Goal: Information Seeking & Learning: Check status

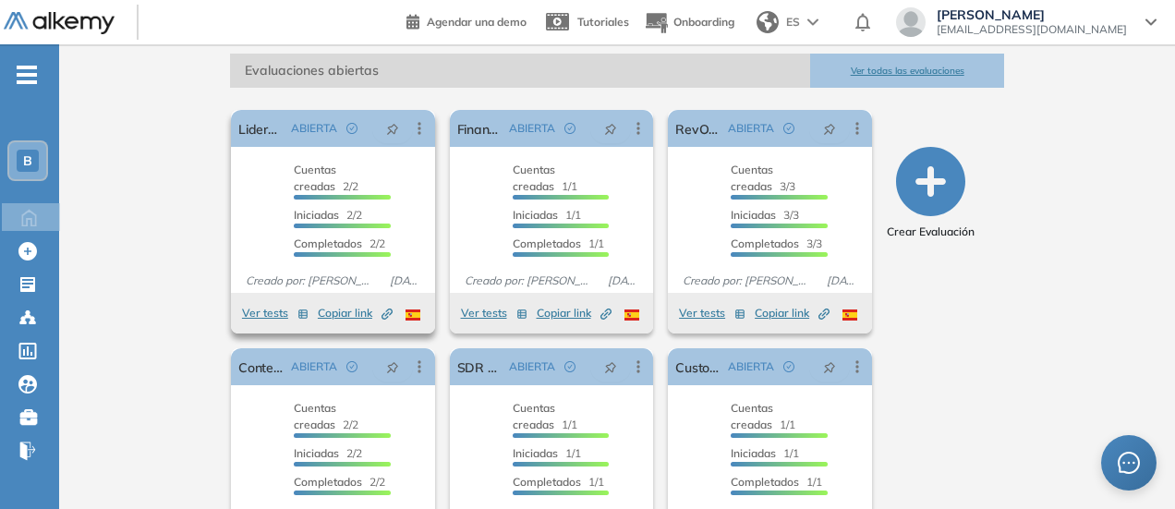
scroll to position [277, 0]
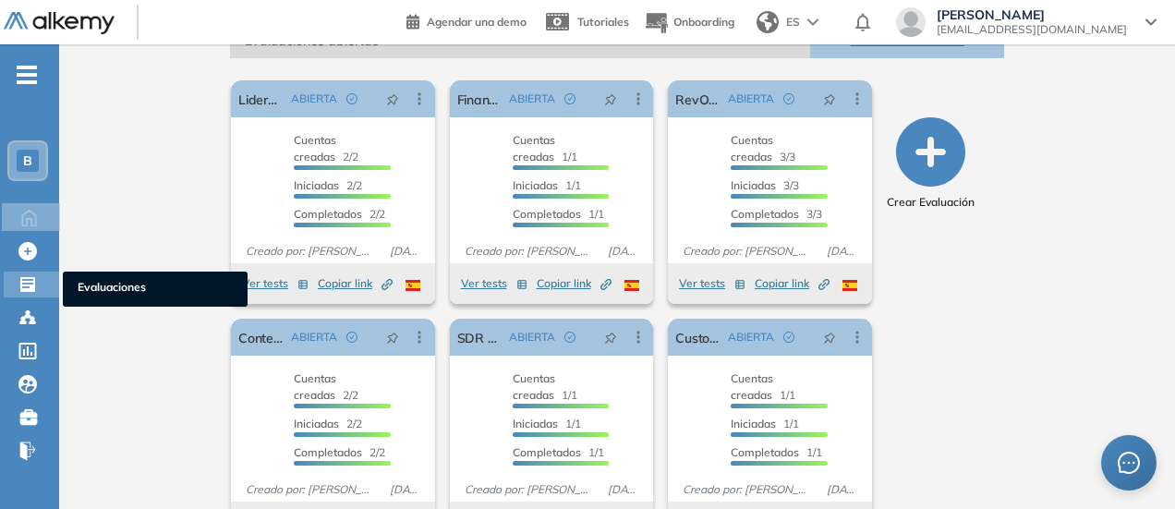
click at [18, 291] on icon at bounding box center [27, 284] width 18 height 18
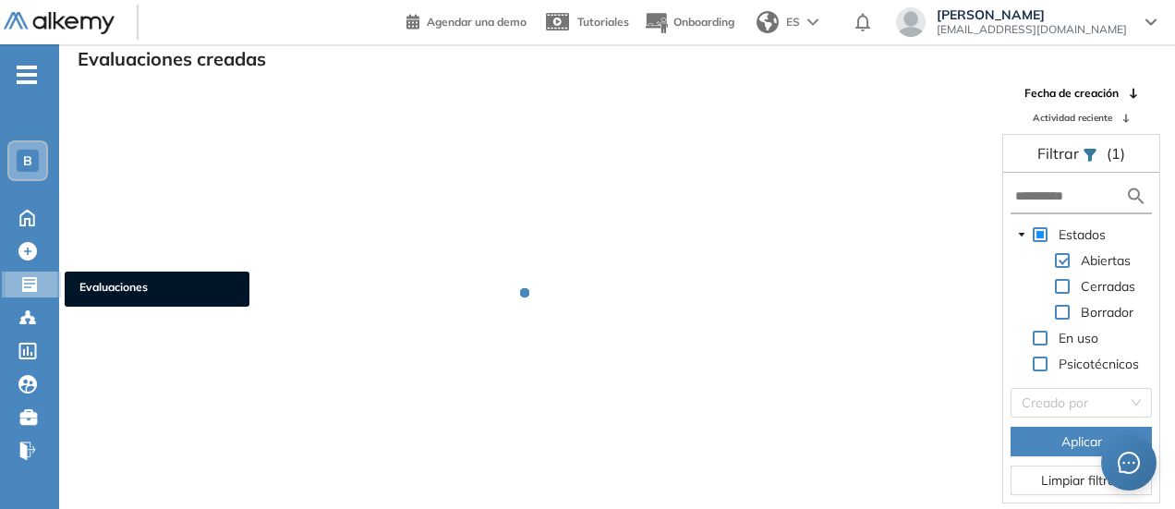
scroll to position [44, 0]
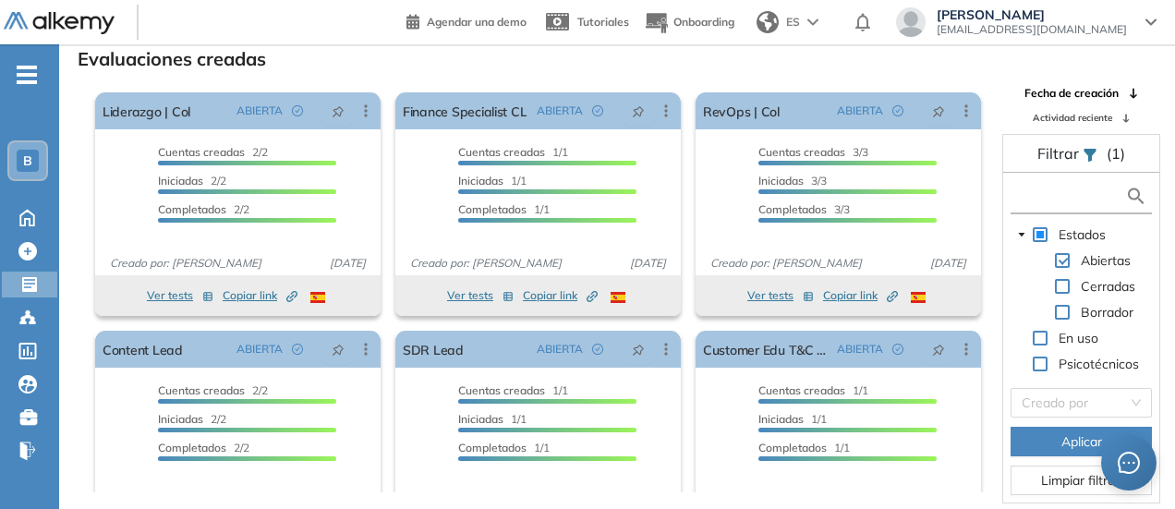
click at [1024, 188] on input "text" at bounding box center [1070, 196] width 110 height 19
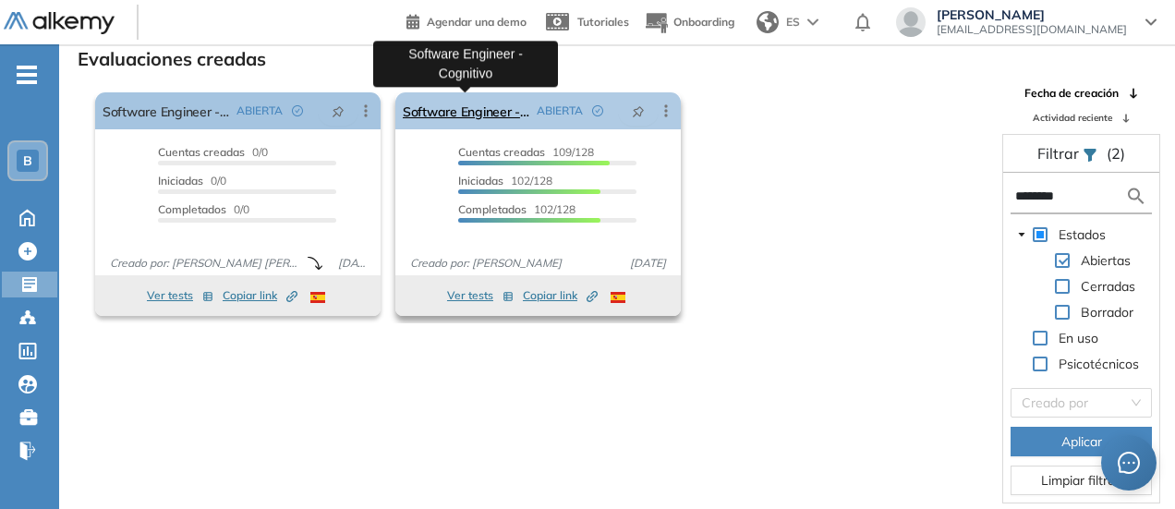
type input "********"
click at [493, 119] on link "Software Engineer - Cognitivo" at bounding box center [466, 110] width 127 height 37
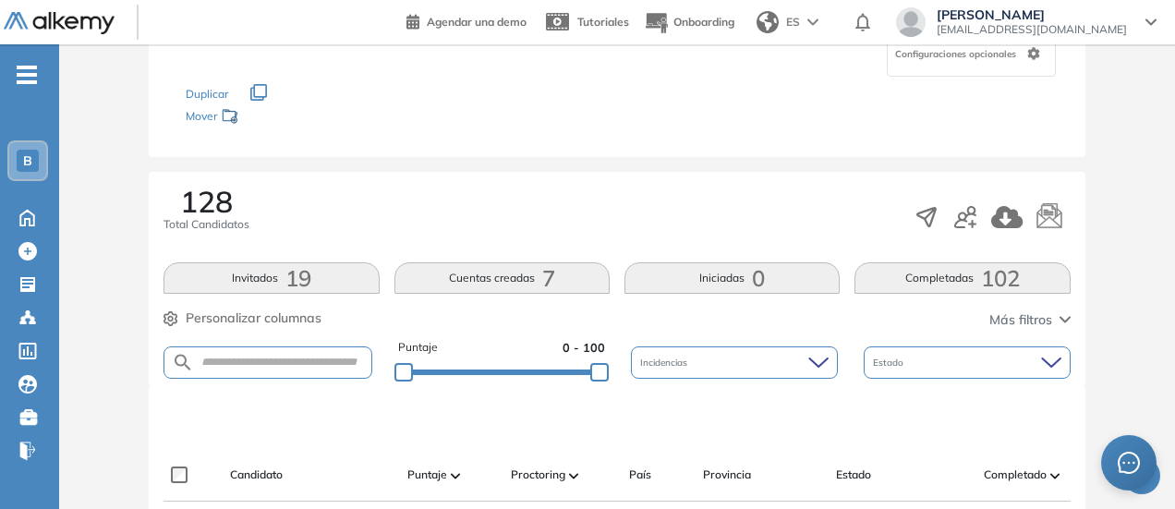
scroll to position [277, 0]
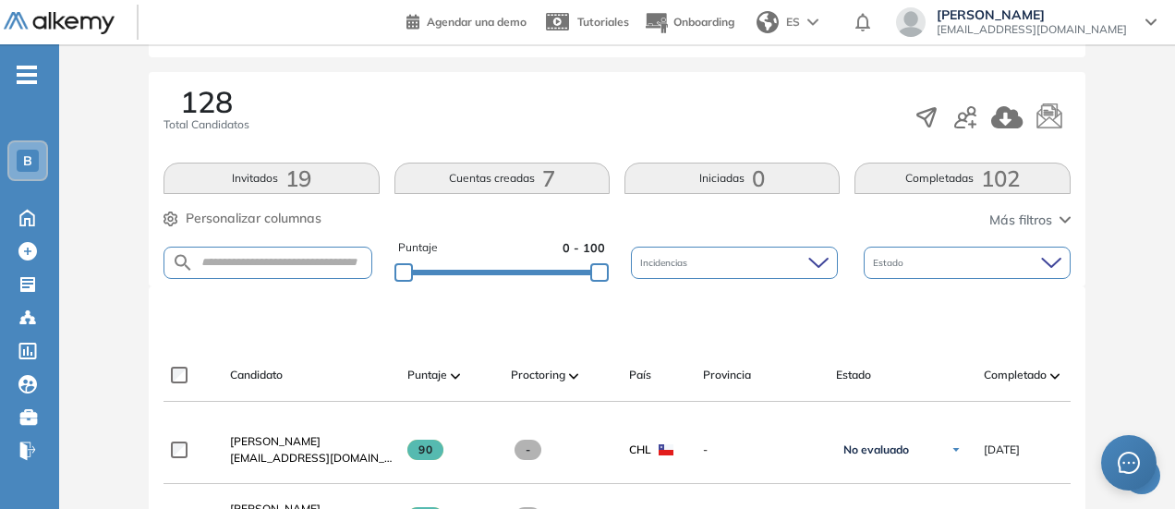
click at [320, 268] on form at bounding box center [267, 263] width 208 height 32
click at [321, 267] on input "text" at bounding box center [282, 263] width 176 height 14
type input "******"
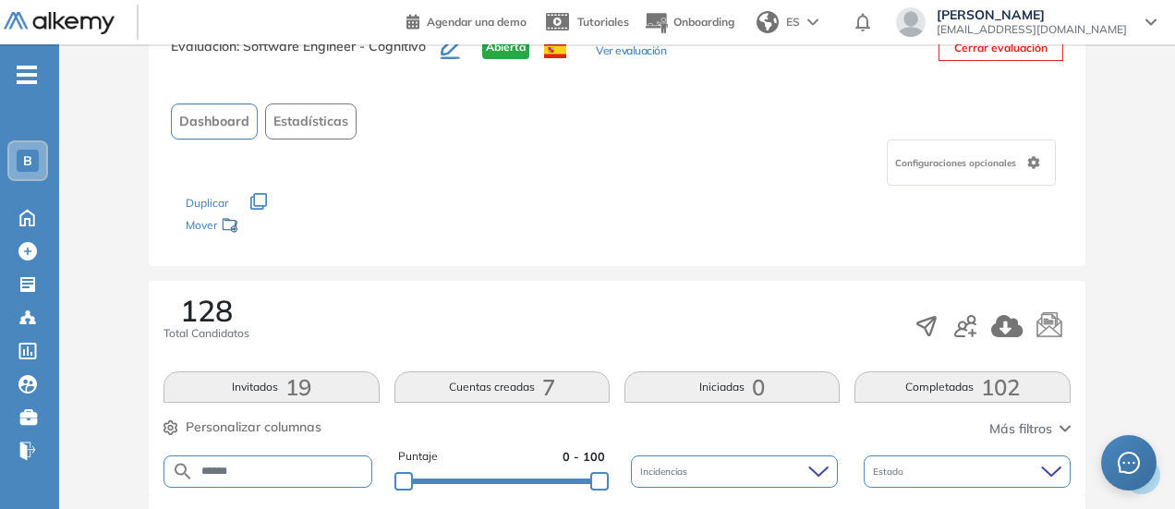
scroll to position [0, 0]
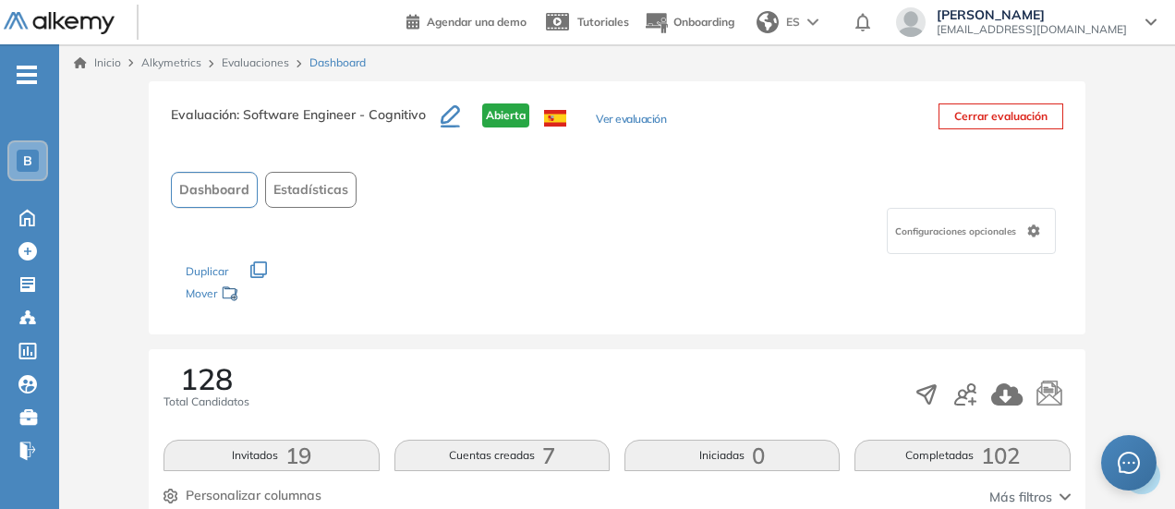
click at [631, 121] on button "Ver evaluación" at bounding box center [631, 120] width 70 height 19
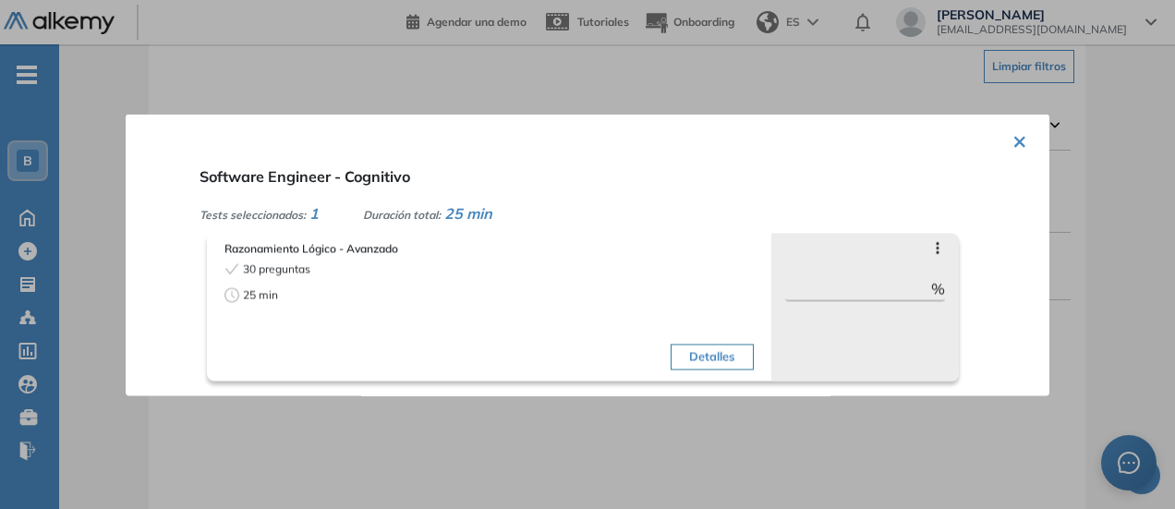
scroll to position [554, 0]
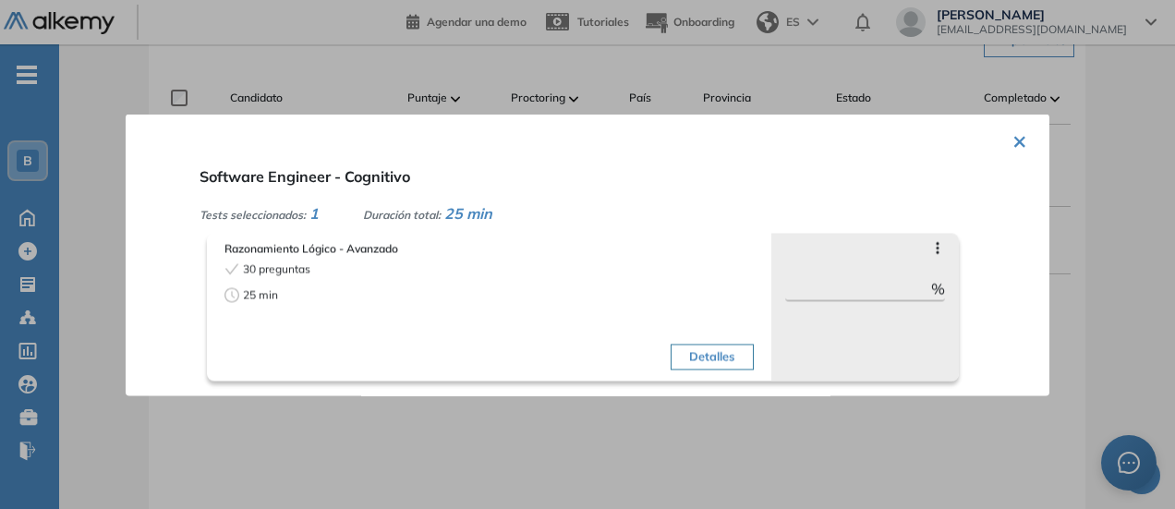
click at [1012, 136] on button "×" at bounding box center [1019, 139] width 15 height 36
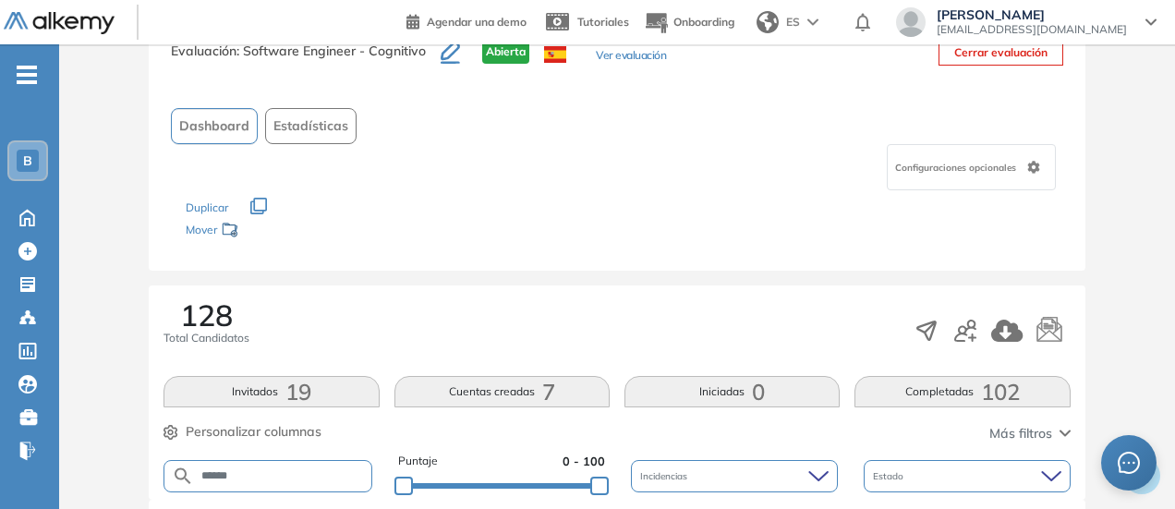
scroll to position [92, 0]
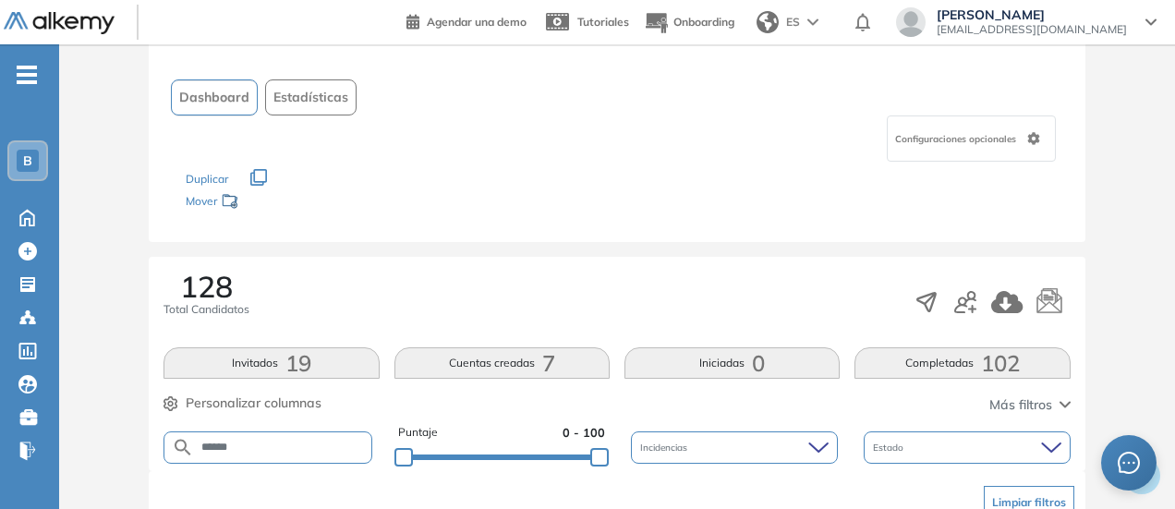
drag, startPoint x: 275, startPoint y: 448, endPoint x: 123, endPoint y: 443, distance: 152.5
click at [539, 307] on div "128 Total Candidatos" at bounding box center [616, 302] width 906 height 61
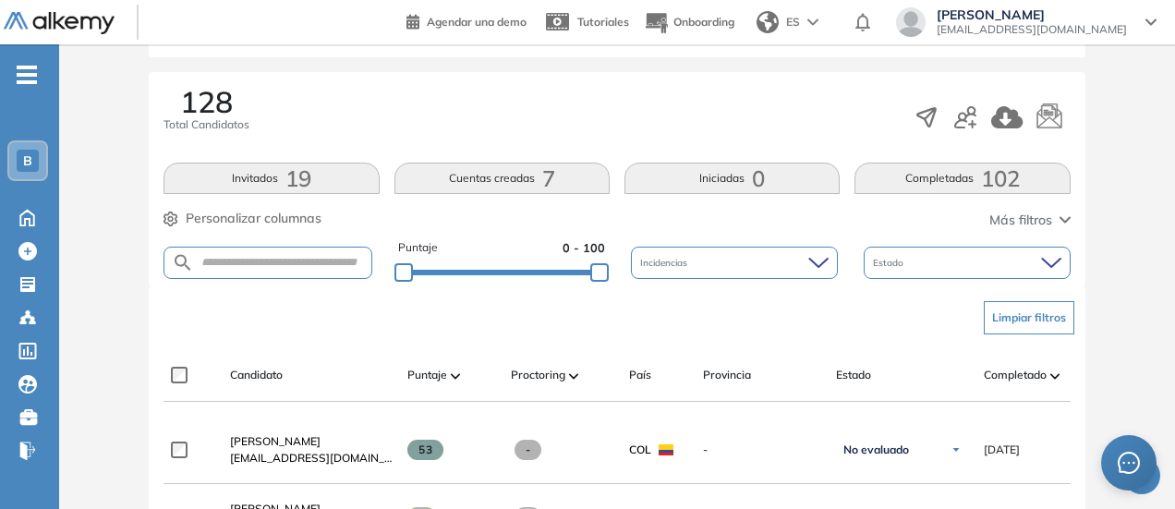
click at [947, 182] on button "Completadas 102" at bounding box center [961, 178] width 215 height 31
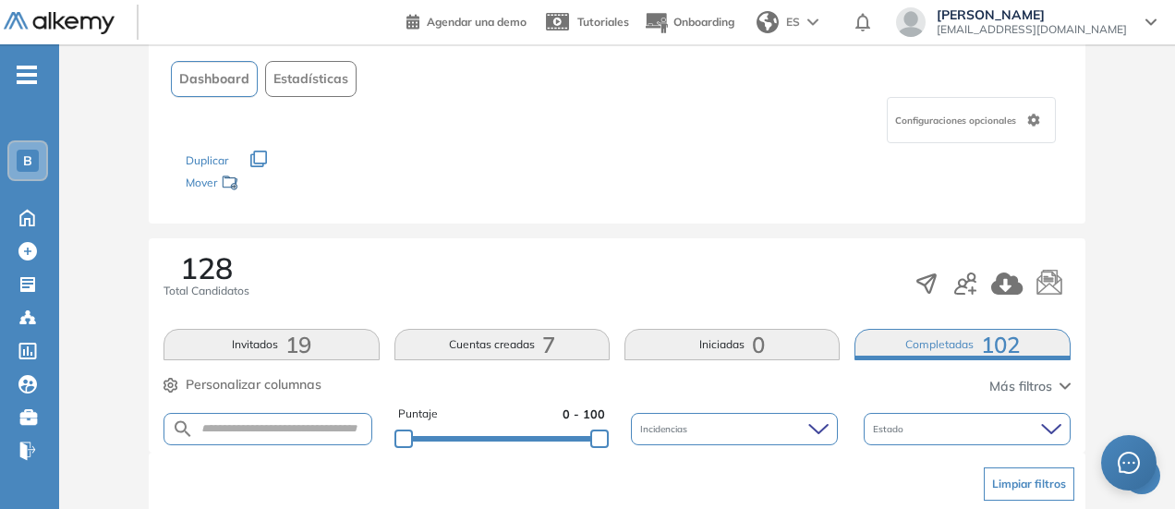
scroll to position [0, 0]
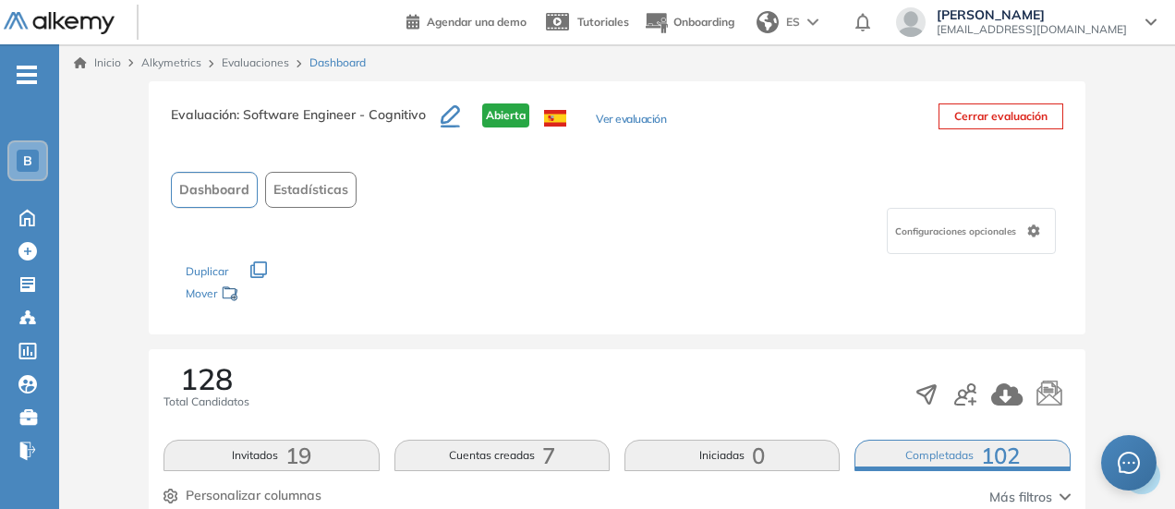
click at [327, 182] on span "Estadísticas" at bounding box center [310, 189] width 75 height 19
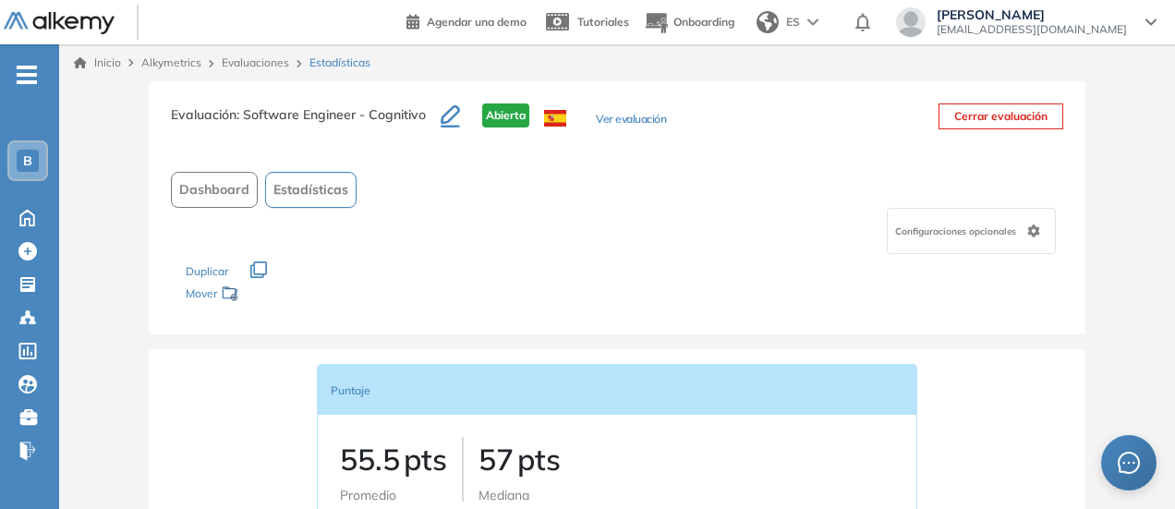
click at [200, 178] on button "Dashboard" at bounding box center [214, 190] width 87 height 36
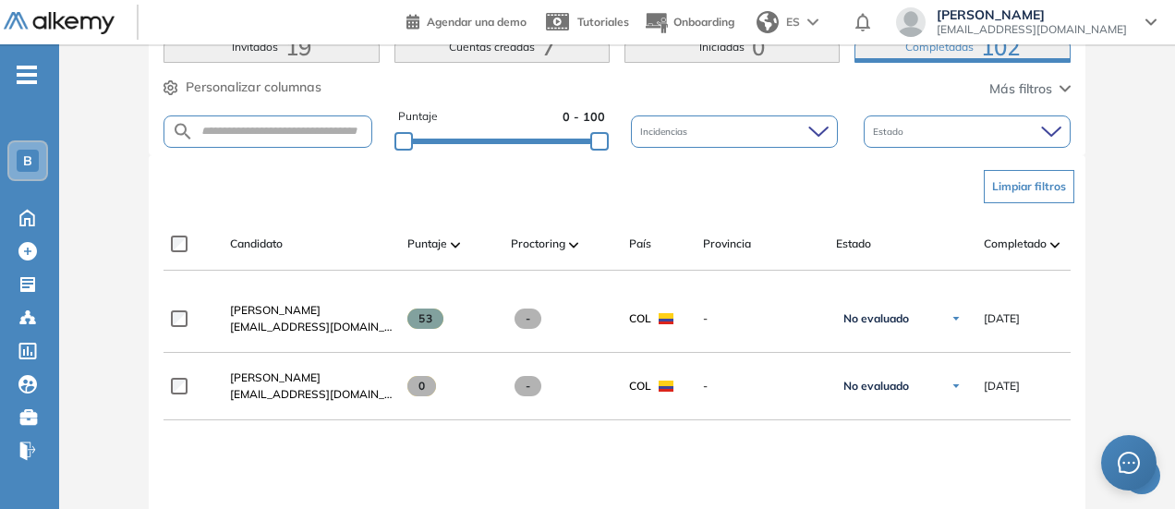
scroll to position [369, 0]
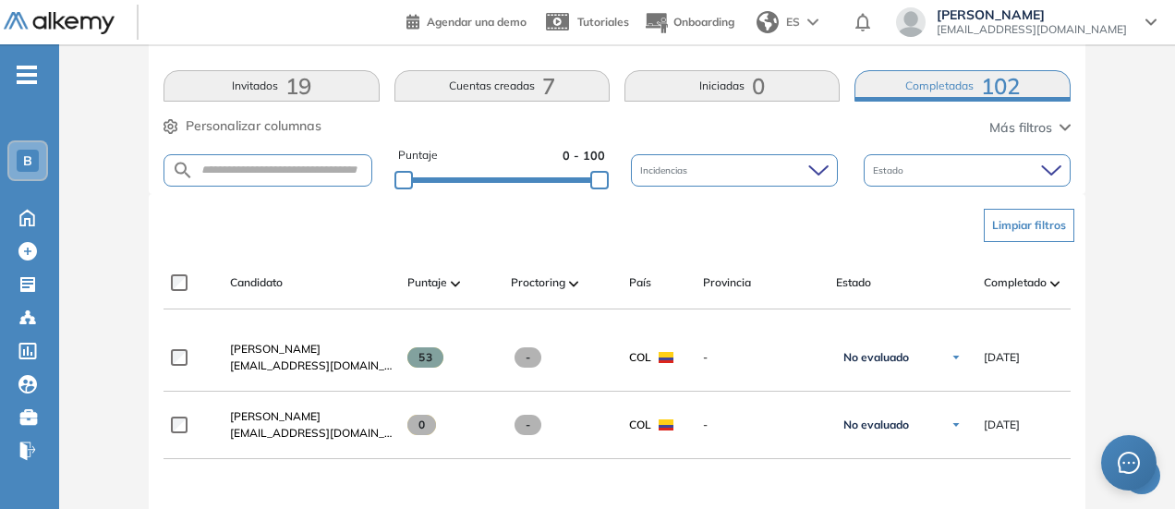
click at [270, 99] on button "Invitados 19" at bounding box center [270, 85] width 215 height 31
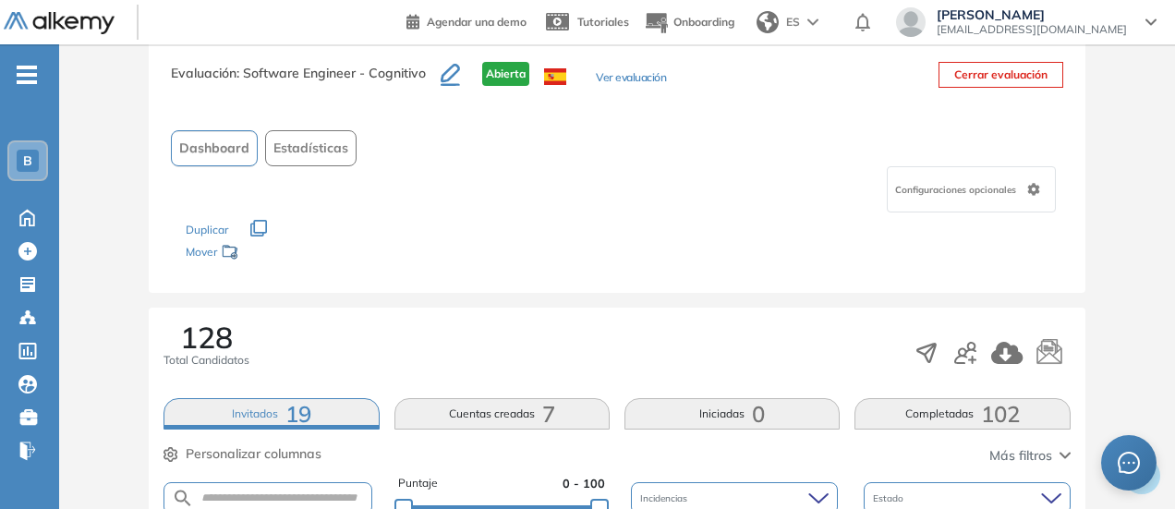
scroll to position [0, 0]
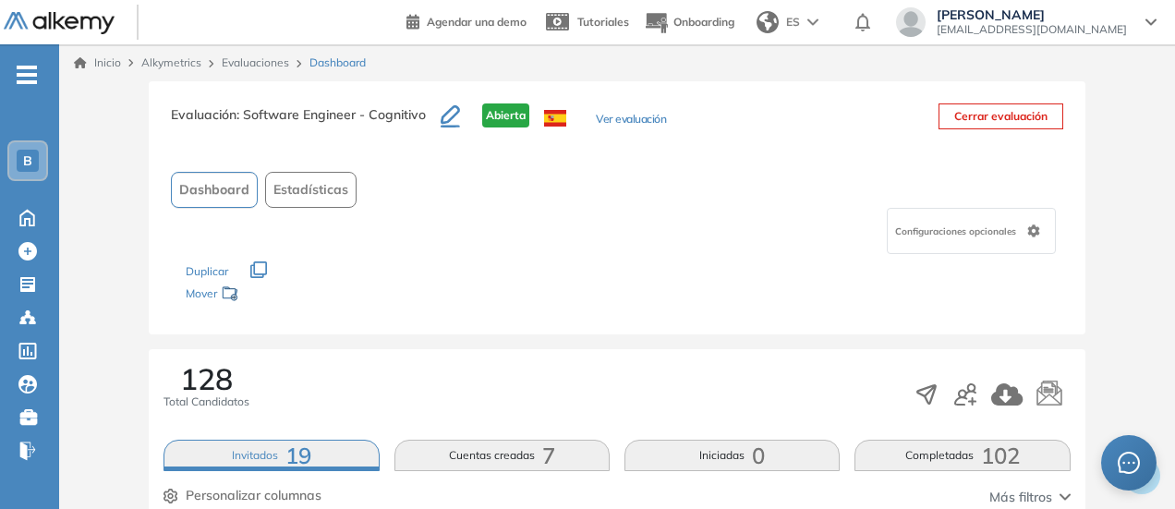
click at [647, 119] on button "Ver evaluación" at bounding box center [631, 120] width 70 height 19
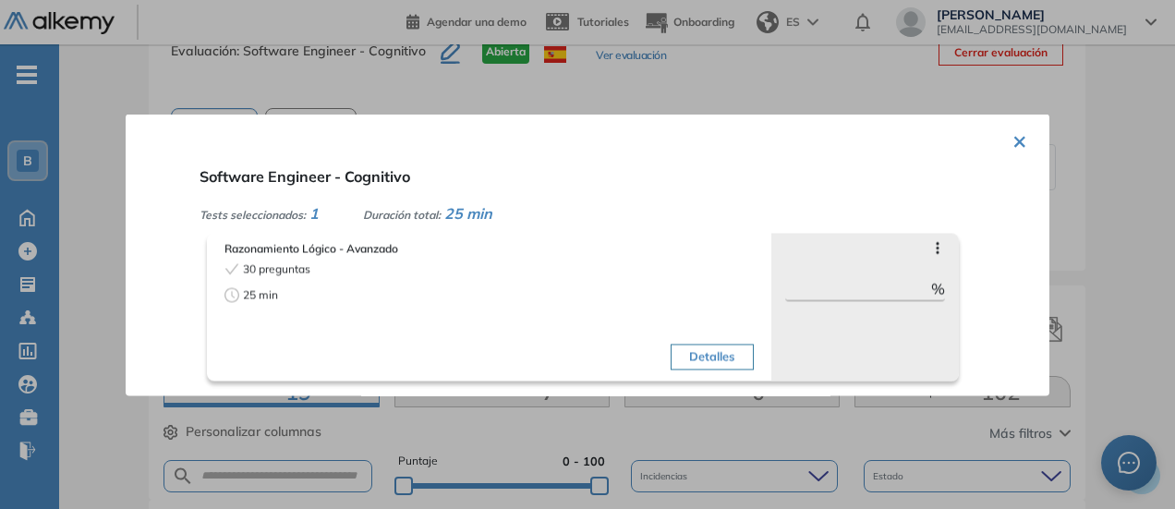
scroll to position [92, 0]
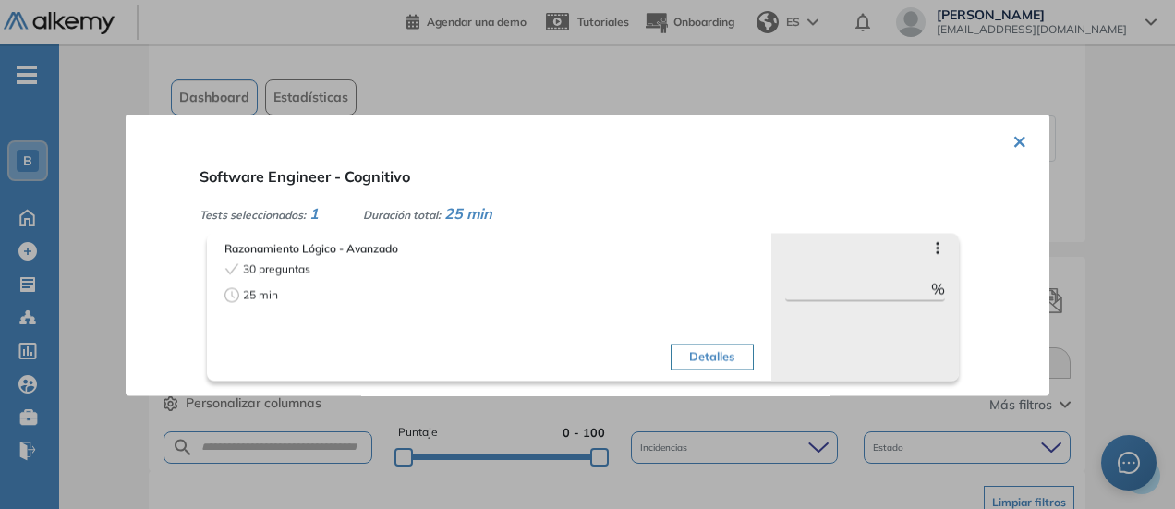
click at [702, 357] on button "Detalles" at bounding box center [712, 357] width 82 height 26
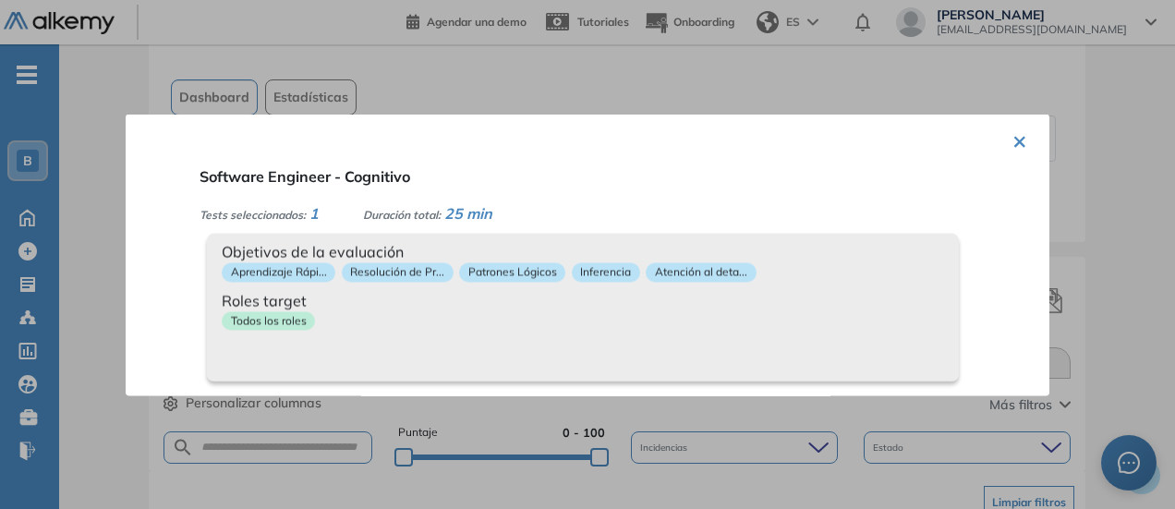
click at [255, 212] on span "Tests seleccionados:" at bounding box center [253, 214] width 106 height 14
click at [425, 208] on span "Duración total:" at bounding box center [402, 214] width 78 height 14
click at [469, 215] on span "25 min" at bounding box center [468, 212] width 48 height 18
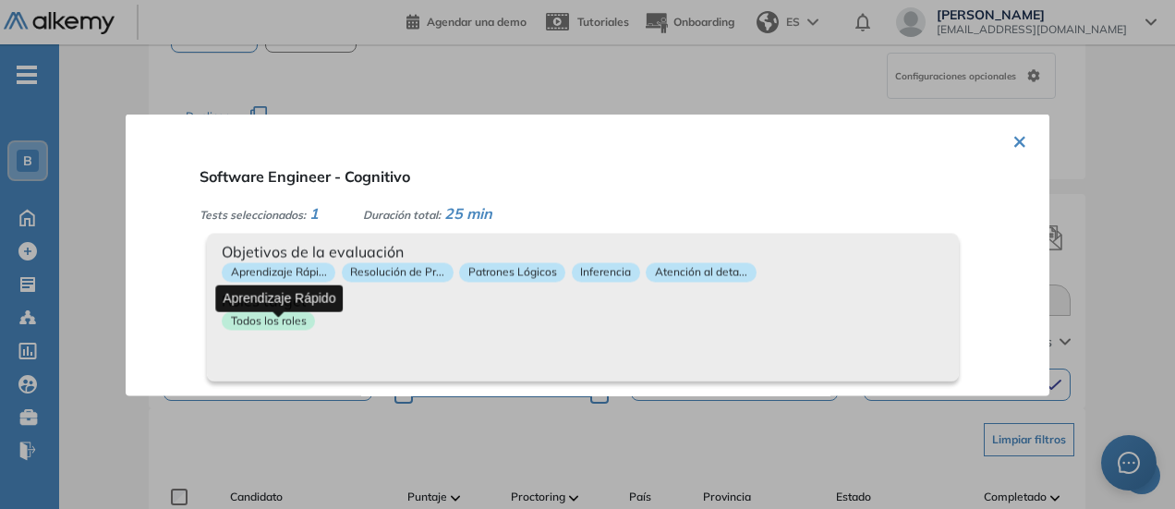
scroll to position [369, 0]
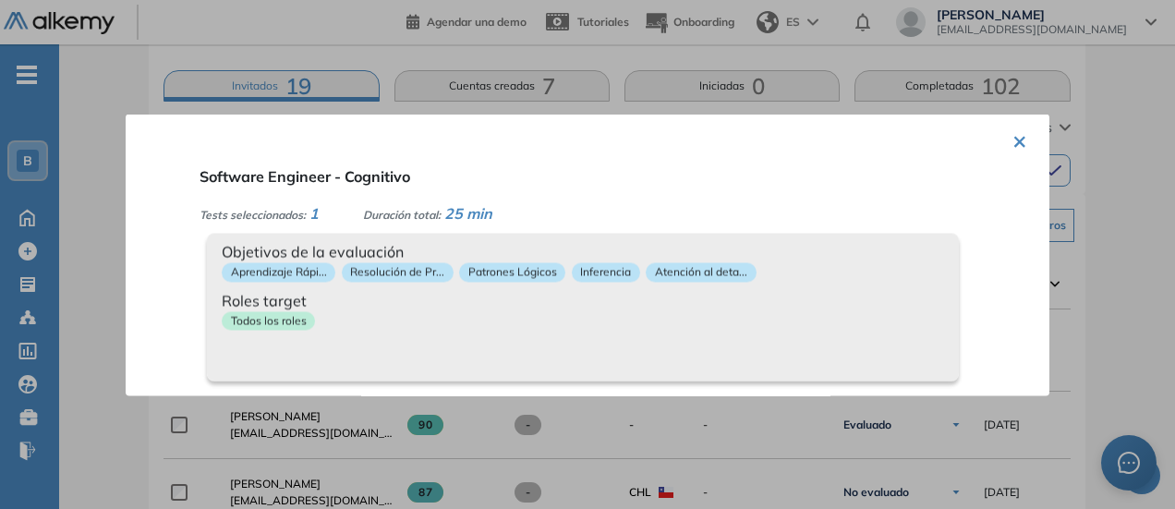
click at [174, 285] on div "× Software Engineer - Cognitivo Tests seleccionados: 1 Duración total: 25 min R…" at bounding box center [588, 255] width 924 height 282
click at [268, 217] on span "Tests seleccionados:" at bounding box center [253, 214] width 106 height 14
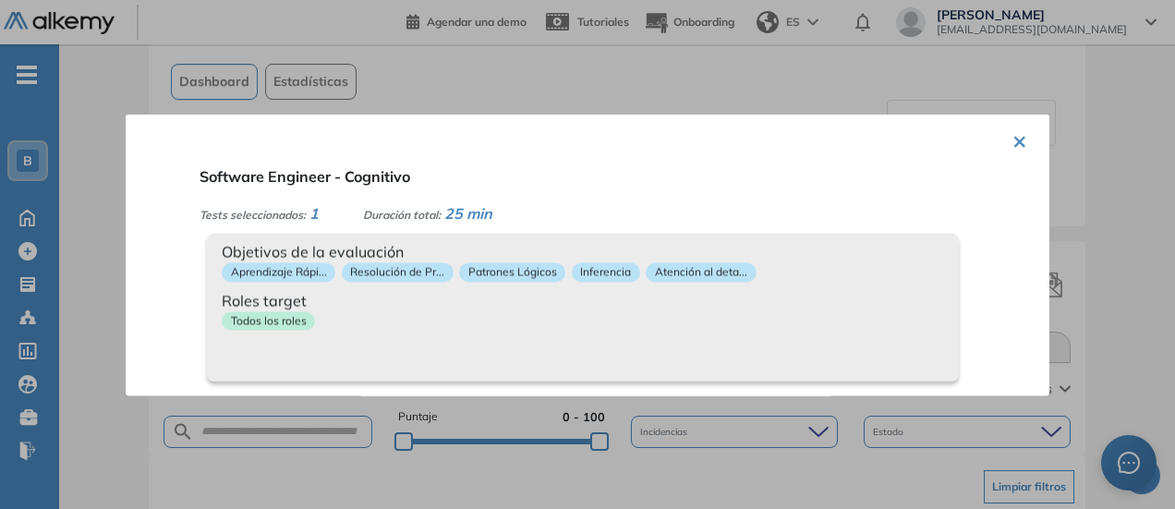
scroll to position [92, 0]
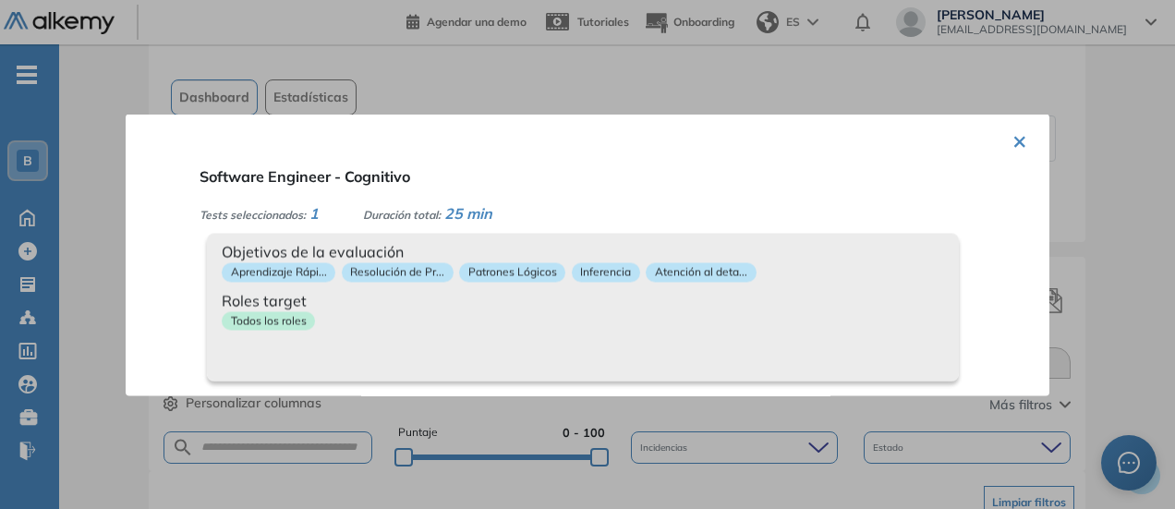
click at [319, 177] on span "Software Engineer - Cognitivo" at bounding box center [305, 175] width 211 height 18
click at [1012, 140] on button "×" at bounding box center [1019, 139] width 15 height 36
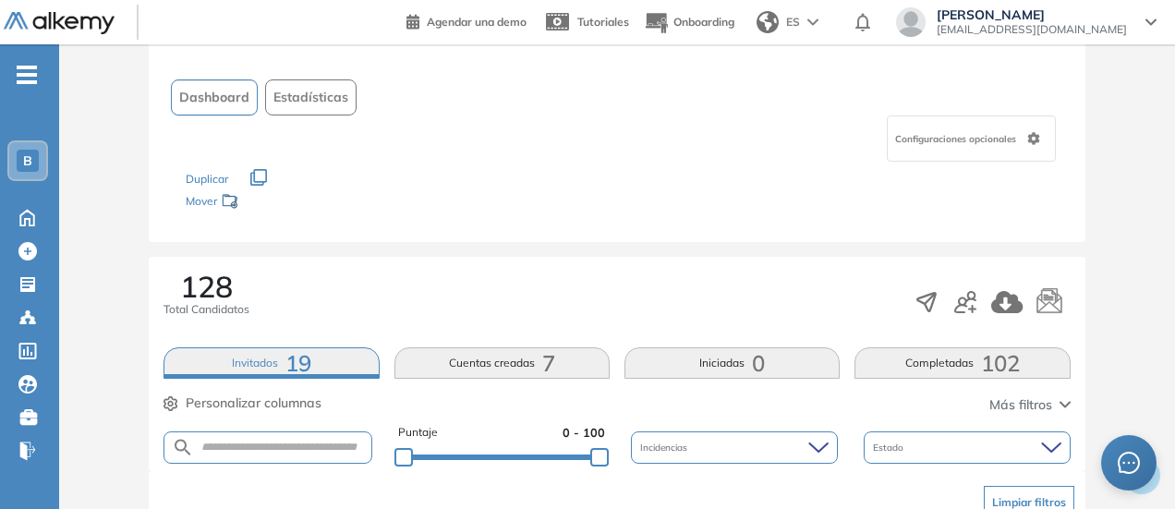
scroll to position [0, 0]
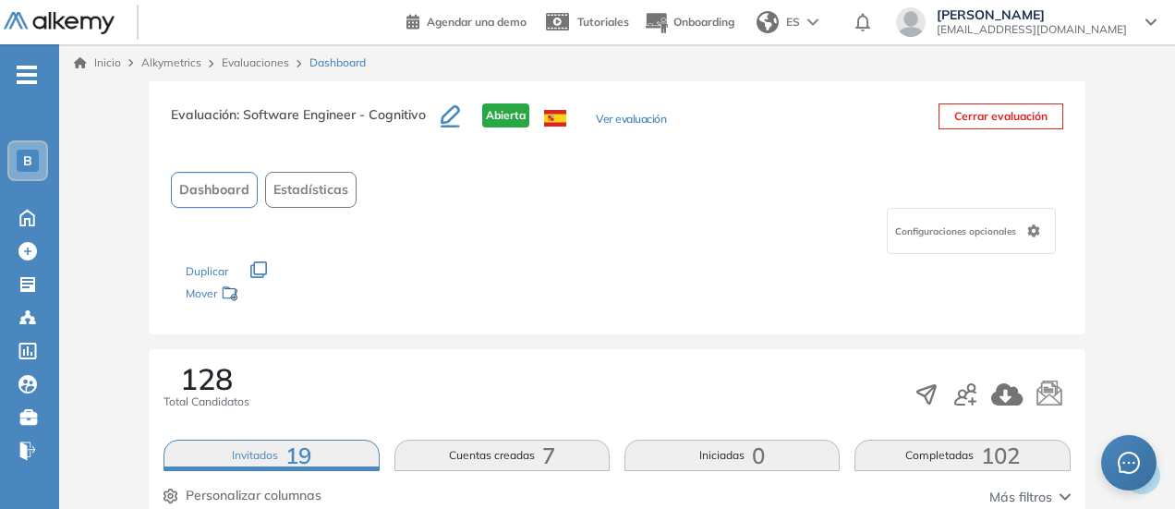
click at [647, 118] on button "Ver evaluación" at bounding box center [631, 120] width 70 height 19
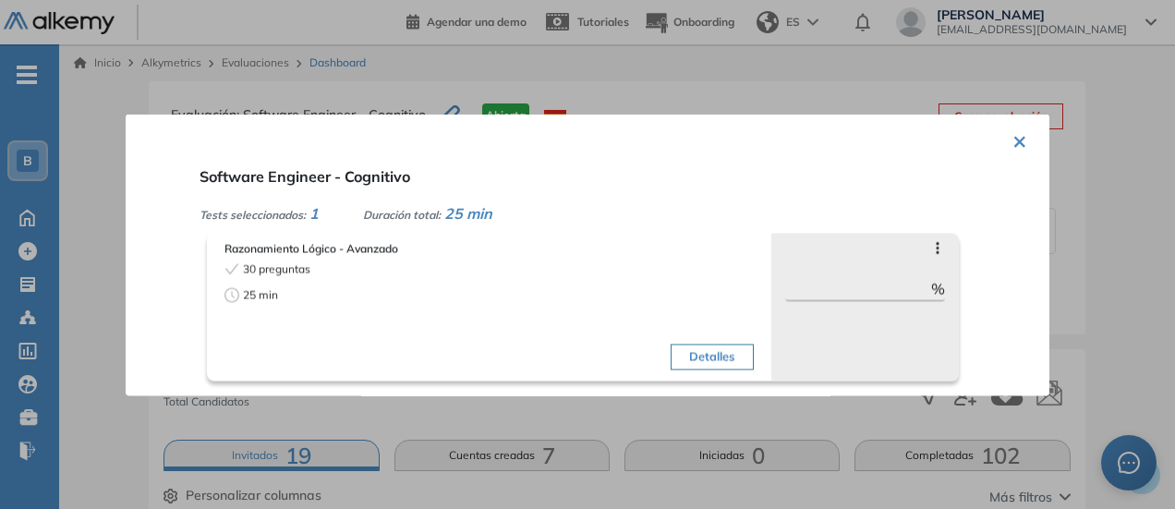
click at [265, 276] on span "30 preguntas" at bounding box center [276, 268] width 67 height 17
click at [345, 243] on span "Razonamiento Lógico - Avanzado" at bounding box center [488, 248] width 529 height 17
click at [235, 295] on icon "clock-circle" at bounding box center [231, 294] width 15 height 15
click at [732, 361] on button "Detalles" at bounding box center [712, 357] width 82 height 26
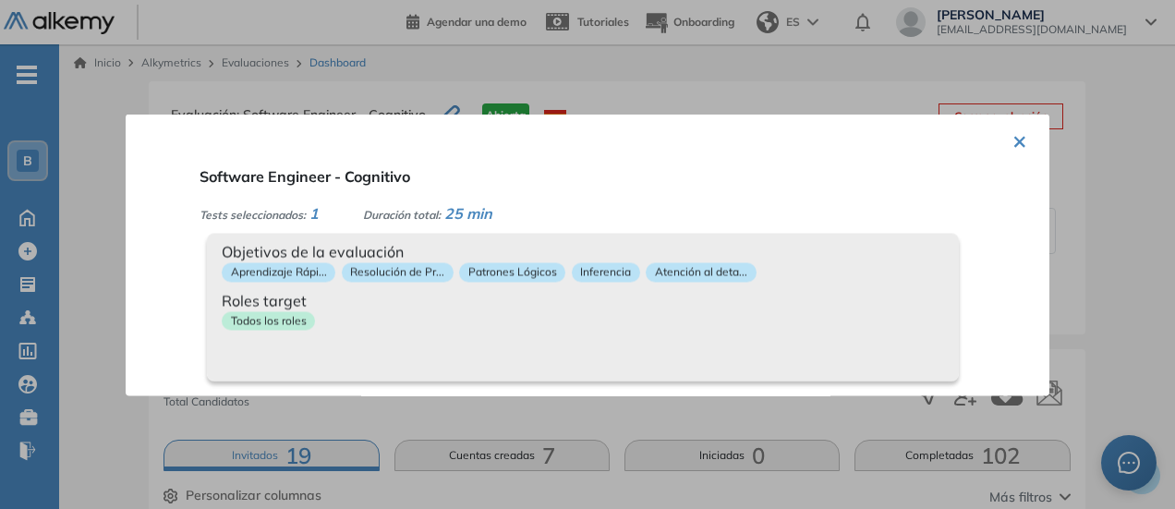
click at [1012, 145] on button "×" at bounding box center [1019, 139] width 15 height 36
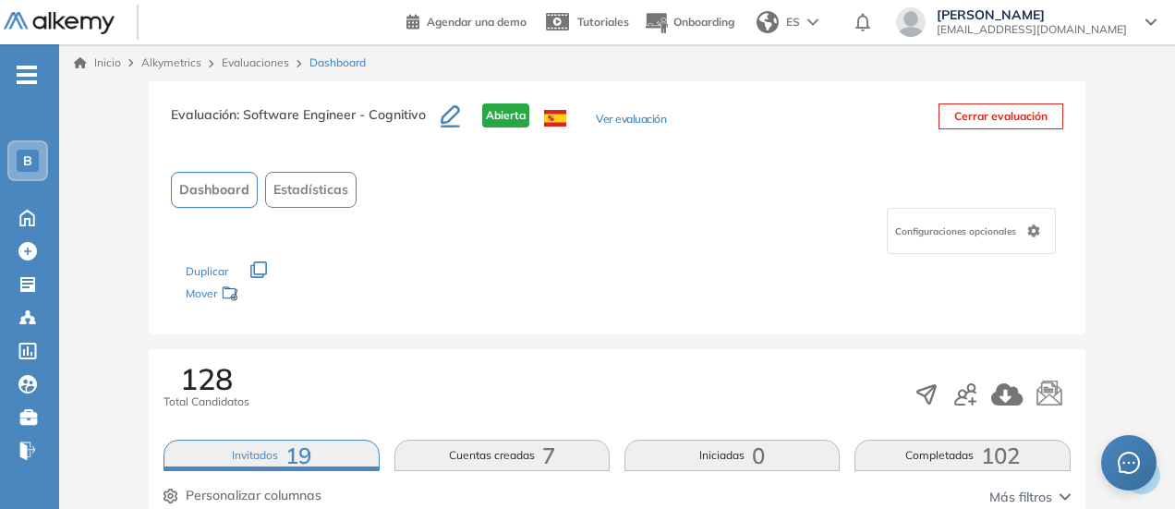
click at [610, 124] on button "Ver evaluación" at bounding box center [631, 120] width 70 height 19
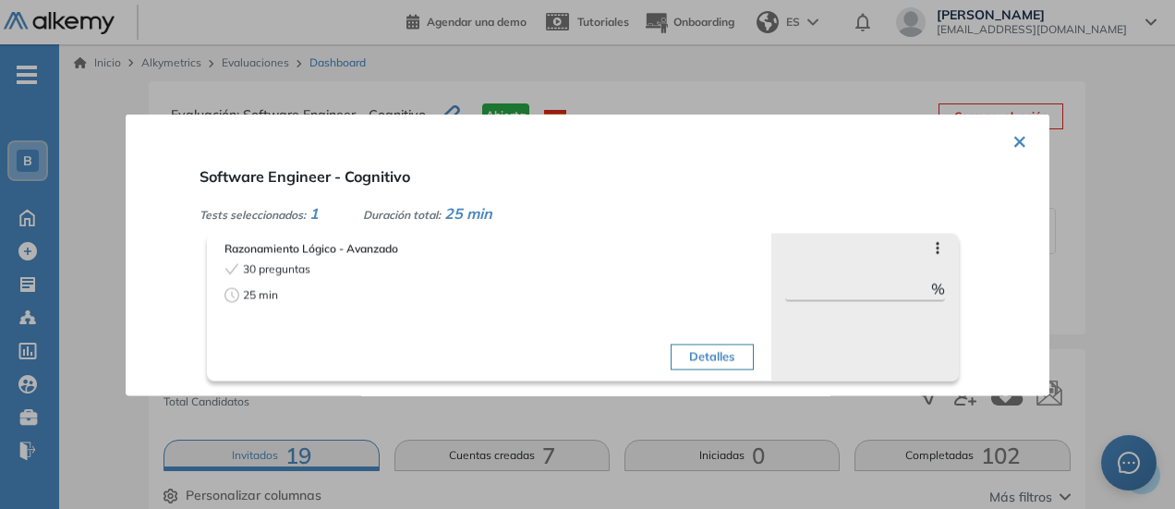
click at [635, 328] on div "Detalles" at bounding box center [623, 318] width 260 height 116
click at [700, 367] on button "Detalles" at bounding box center [712, 357] width 82 height 26
